Goal: Communication & Community: Answer question/provide support

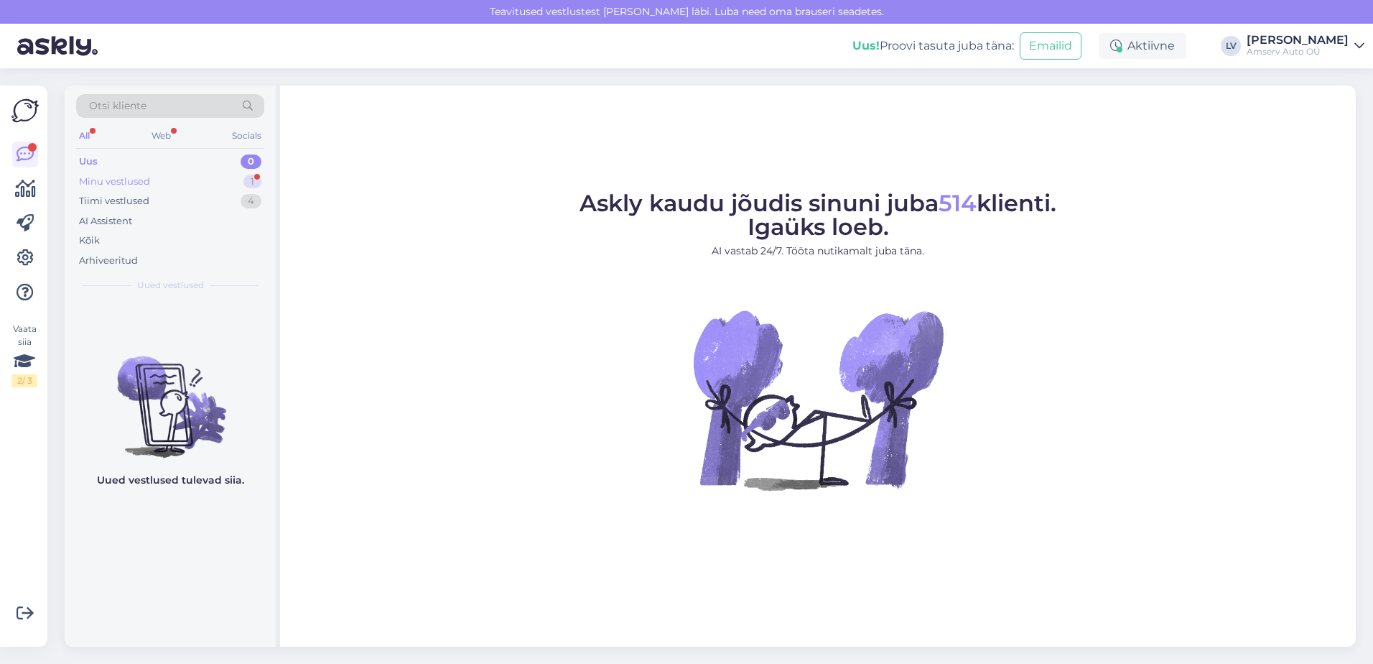
click at [211, 177] on div "Minu vestlused 1" at bounding box center [170, 182] width 188 height 20
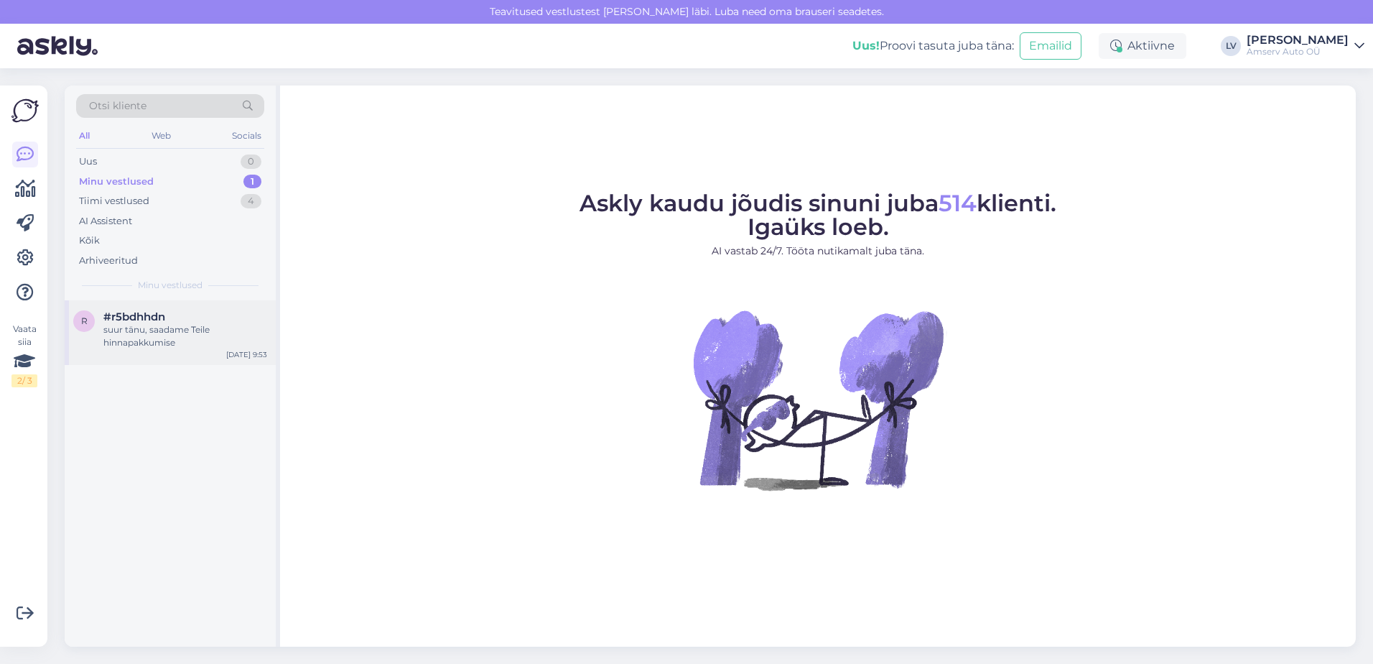
click at [164, 312] on span "#r5bdhhdn" at bounding box center [134, 316] width 62 height 13
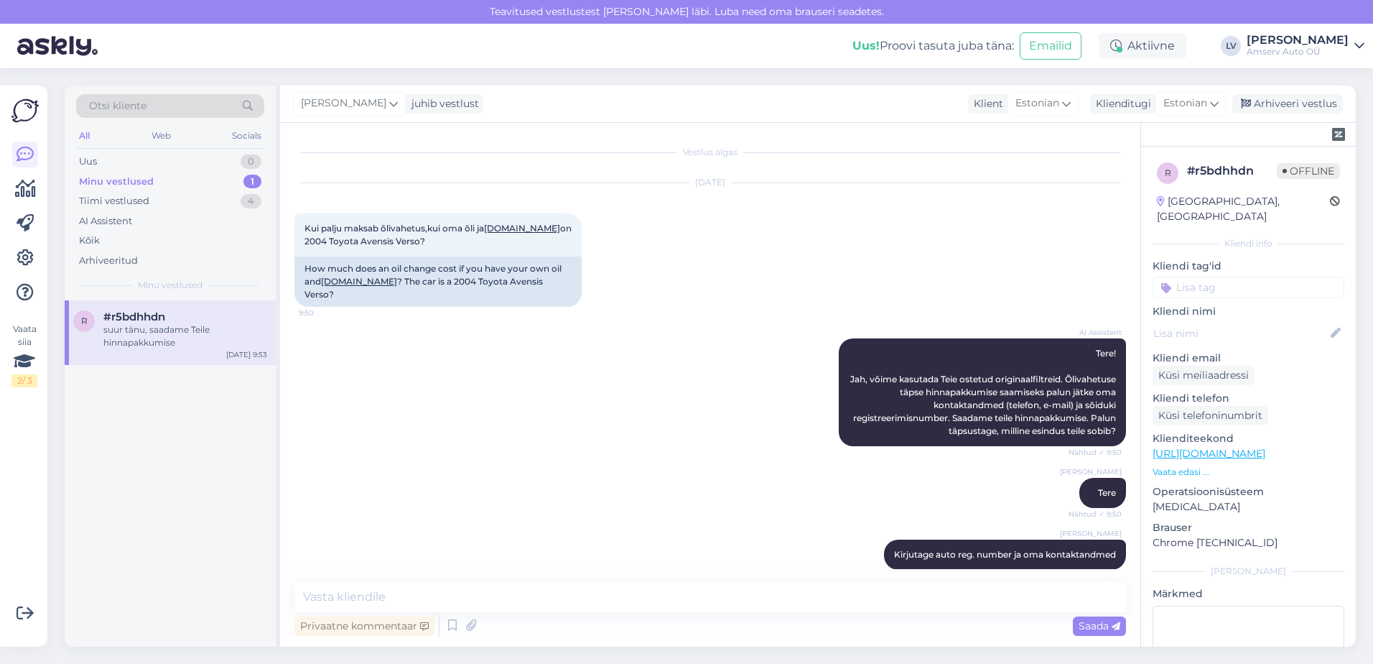
scroll to position [189, 0]
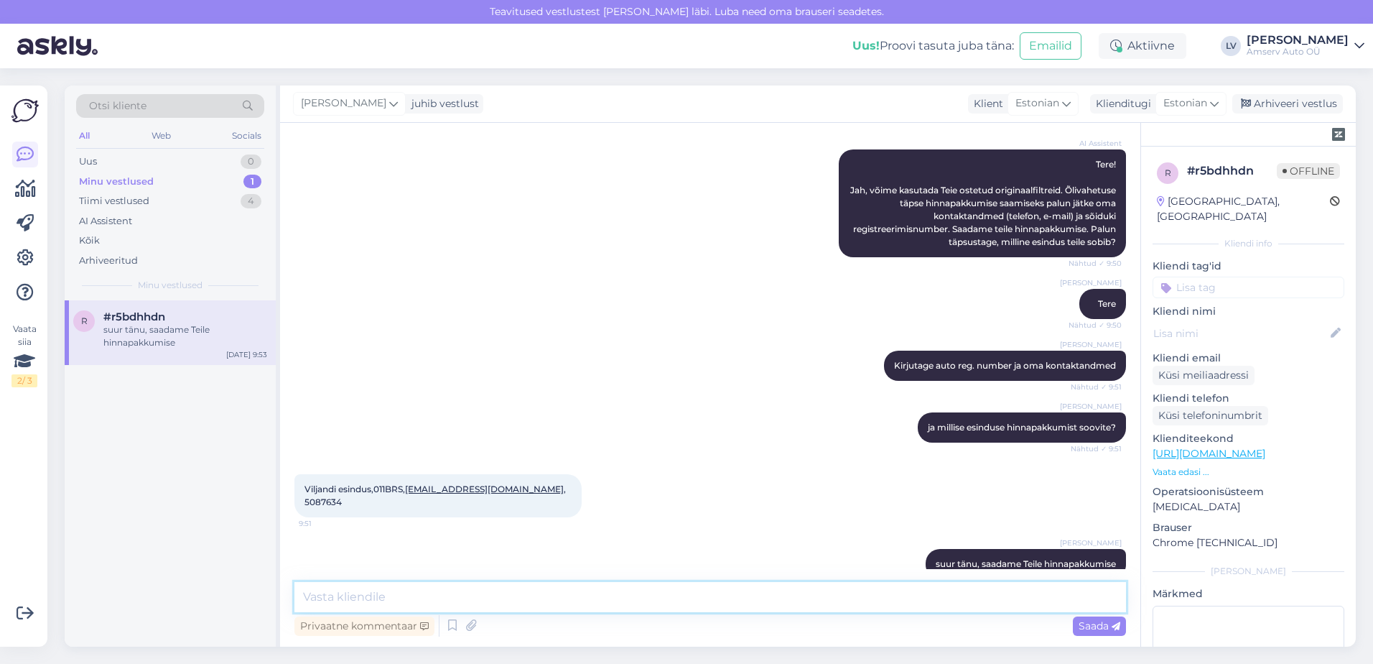
click at [516, 598] on textarea at bounding box center [710, 597] width 832 height 30
drag, startPoint x: 514, startPoint y: 598, endPoint x: 402, endPoint y: 593, distance: 112.1
click at [403, 593] on textarea at bounding box center [710, 597] width 832 height 30
type textarea "Ilusat päeva jätku Teile"
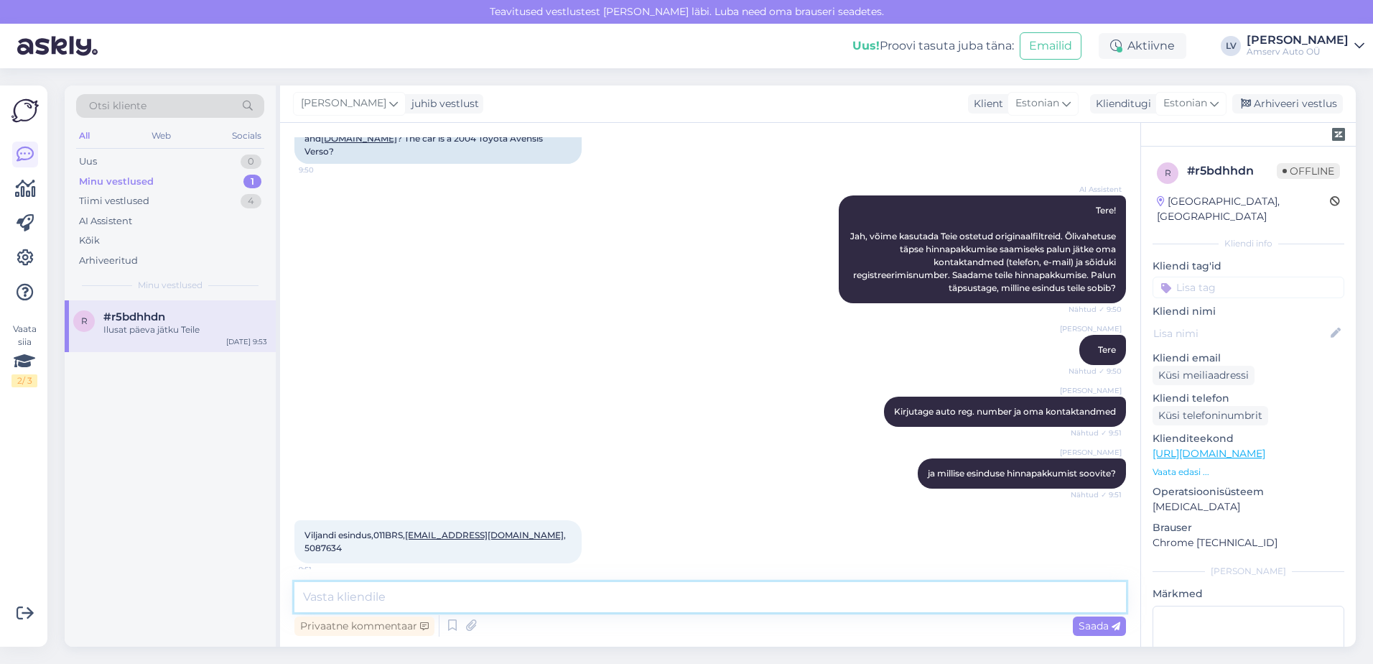
scroll to position [251, 0]
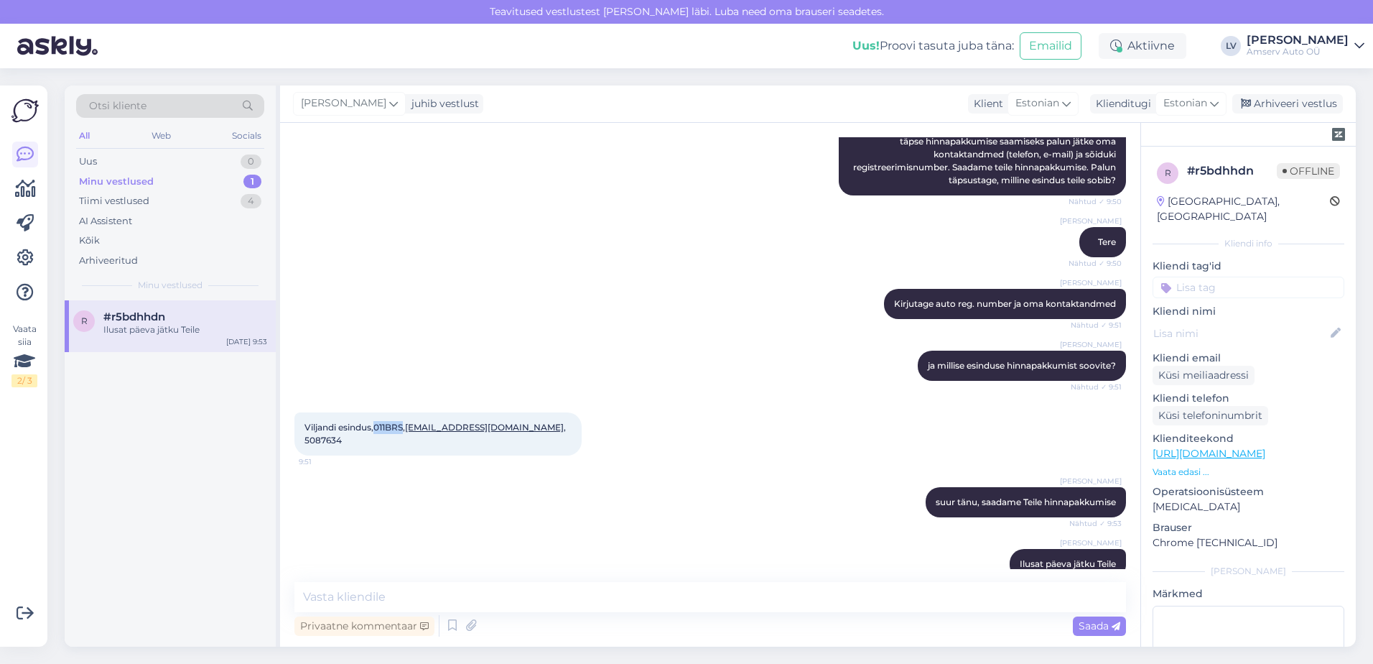
drag, startPoint x: 407, startPoint y: 412, endPoint x: 376, endPoint y: 419, distance: 31.2
click at [376, 419] on div "Viljandi esindus,011BRS, [EMAIL_ADDRESS][DOMAIN_NAME] , 5087634 9:51" at bounding box center [437, 433] width 287 height 43
drag, startPoint x: 376, startPoint y: 419, endPoint x: 384, endPoint y: 418, distance: 8.0
copy span "011BRS"
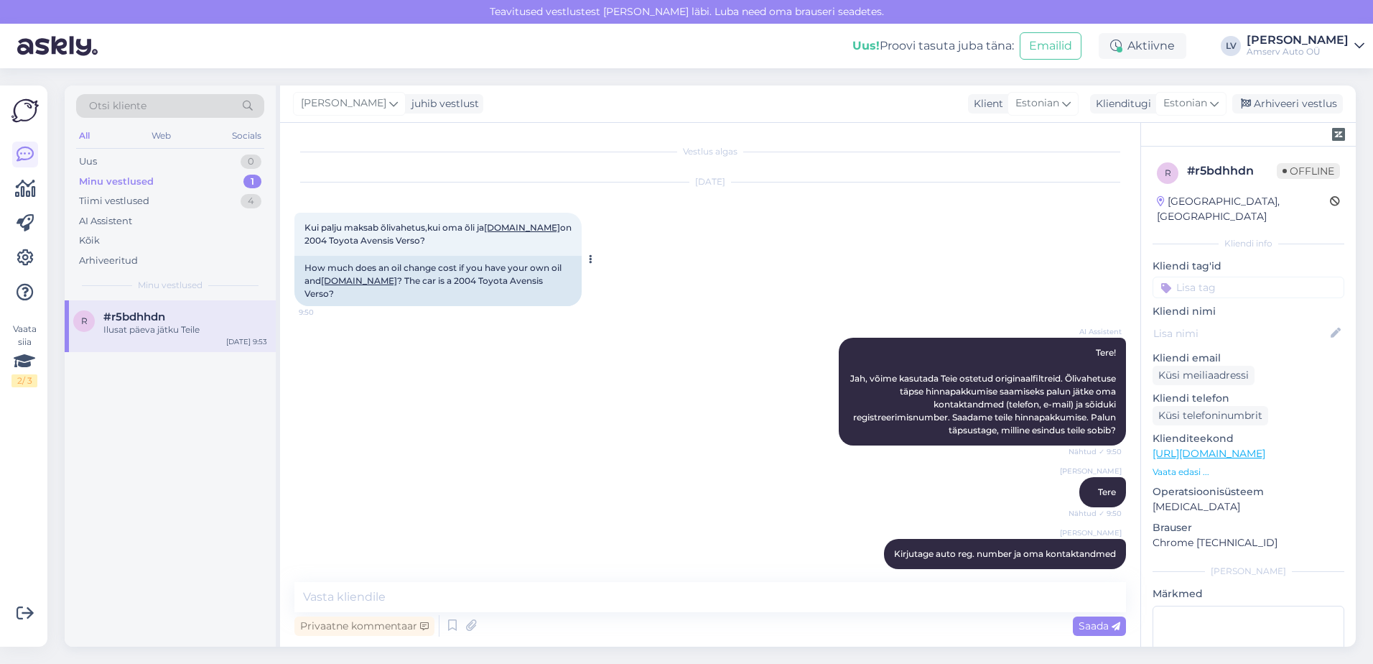
scroll to position [0, 0]
drag, startPoint x: 396, startPoint y: 241, endPoint x: 548, endPoint y: 234, distance: 152.4
click at [548, 234] on div "Kui palju maksab õlivahetus,kui oma õli ja [DOMAIN_NAME] on 2004 Toyota Avensis…" at bounding box center [437, 234] width 287 height 43
drag, startPoint x: 548, startPoint y: 234, endPoint x: 554, endPoint y: 229, distance: 8.2
copy span "2004 Toyota Avensis Verso"
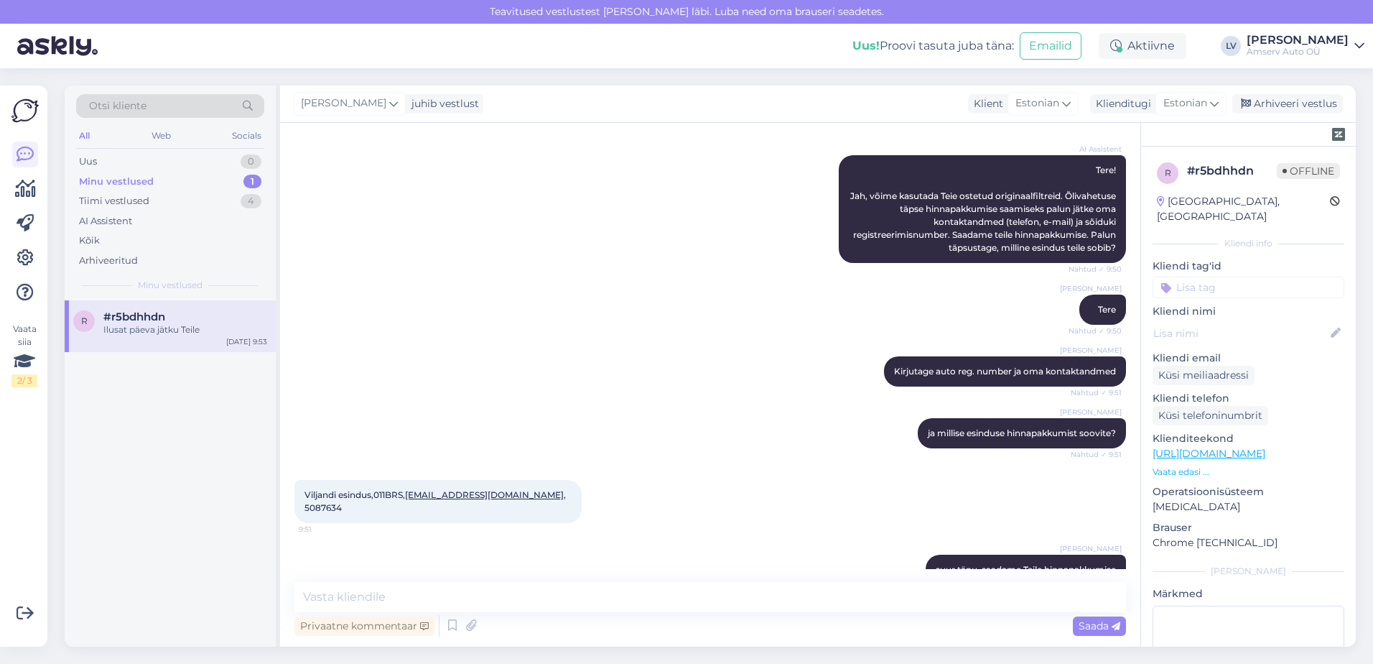
scroll to position [251, 0]
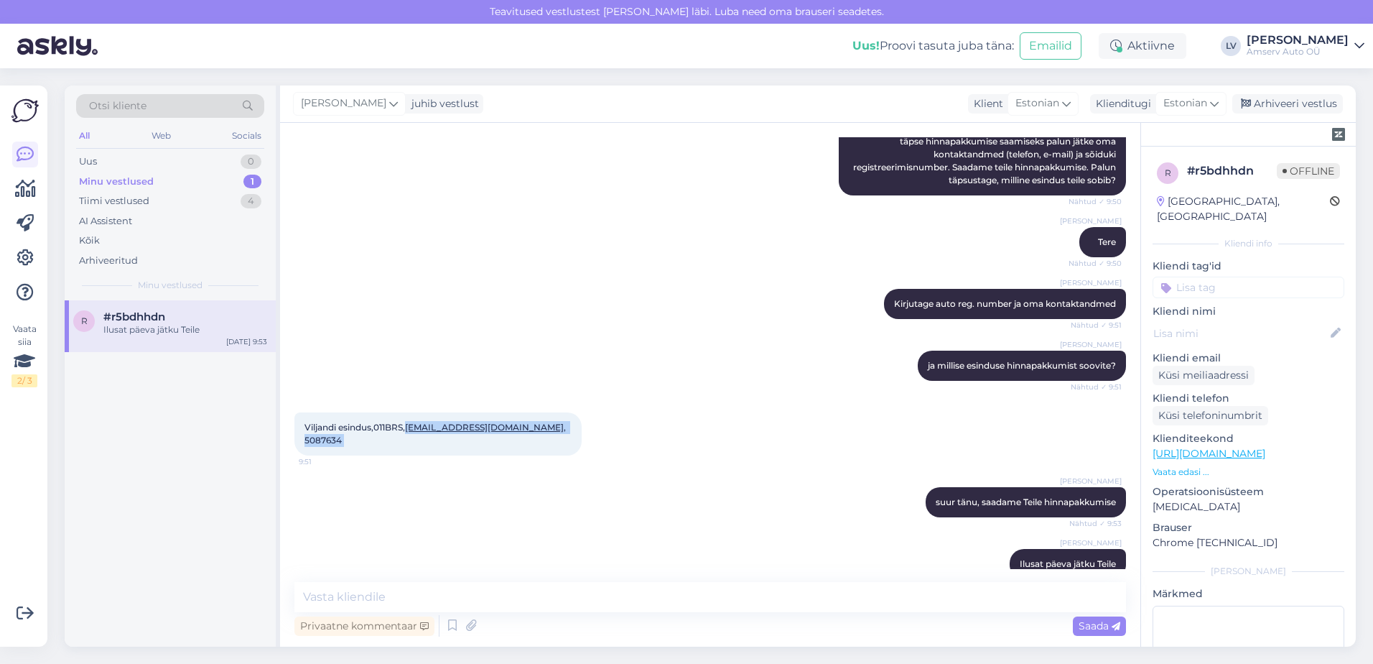
drag, startPoint x: 558, startPoint y: 415, endPoint x: 409, endPoint y: 414, distance: 148.7
click at [409, 414] on div "Viljandi esindus,011BRS, [EMAIL_ADDRESS][DOMAIN_NAME] , 5087634 9:51" at bounding box center [437, 433] width 287 height 43
drag, startPoint x: 409, startPoint y: 414, endPoint x: 417, endPoint y: 415, distance: 7.3
copy div "[EMAIL_ADDRESS][DOMAIN_NAME] , 5087634 9:51"
